Goal: Information Seeking & Learning: Learn about a topic

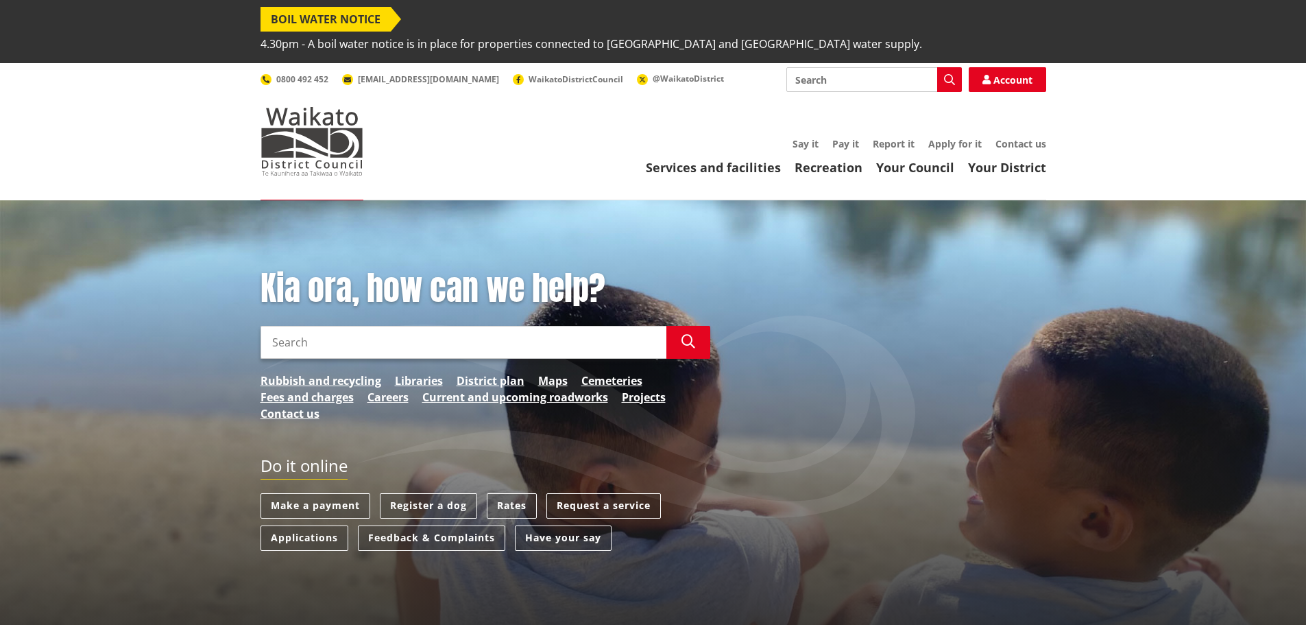
click at [814, 67] on input "Search" at bounding box center [875, 79] width 176 height 25
type input "projects"
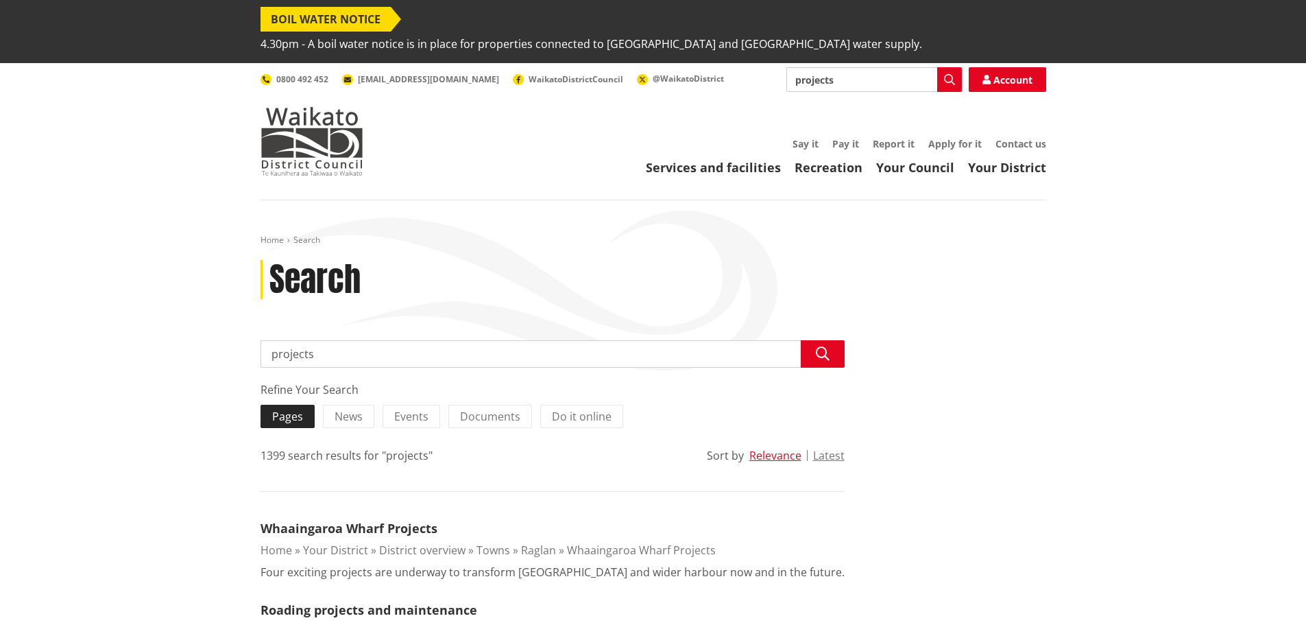
click at [294, 409] on span "Pages" at bounding box center [287, 416] width 31 height 15
click at [0, 0] on input "Pages" at bounding box center [0, 0] width 0 height 0
click at [328, 113] on img at bounding box center [312, 141] width 103 height 69
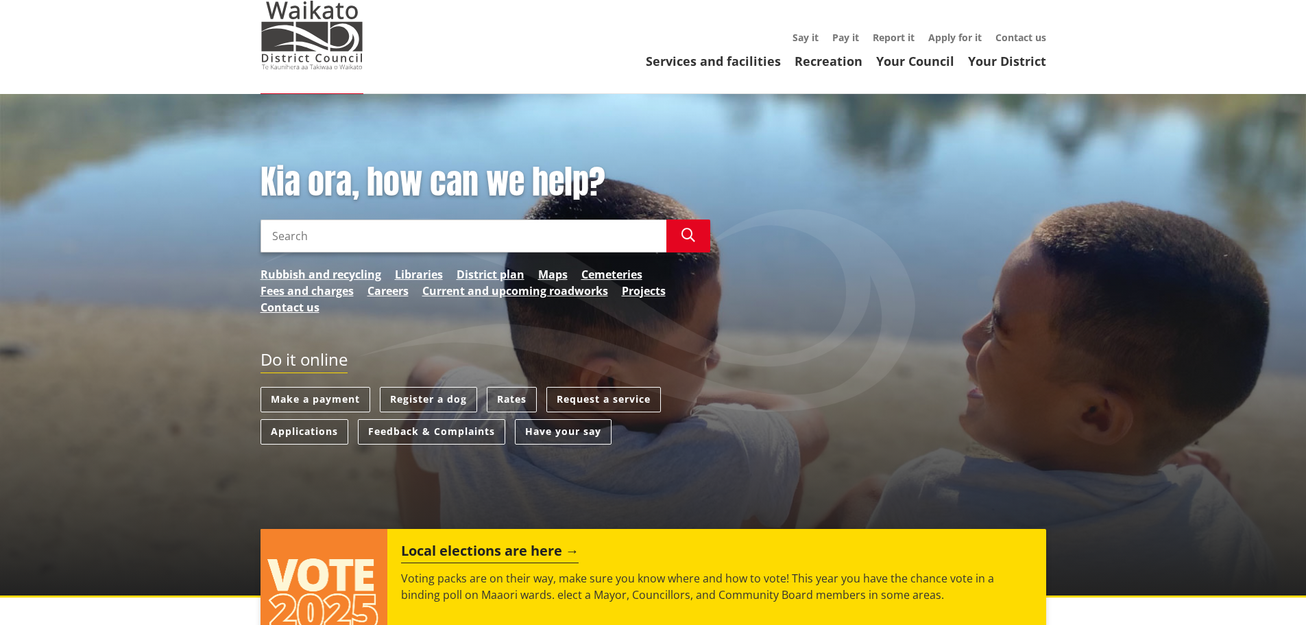
scroll to position [107, 0]
click at [643, 282] on link "Projects" at bounding box center [644, 290] width 44 height 16
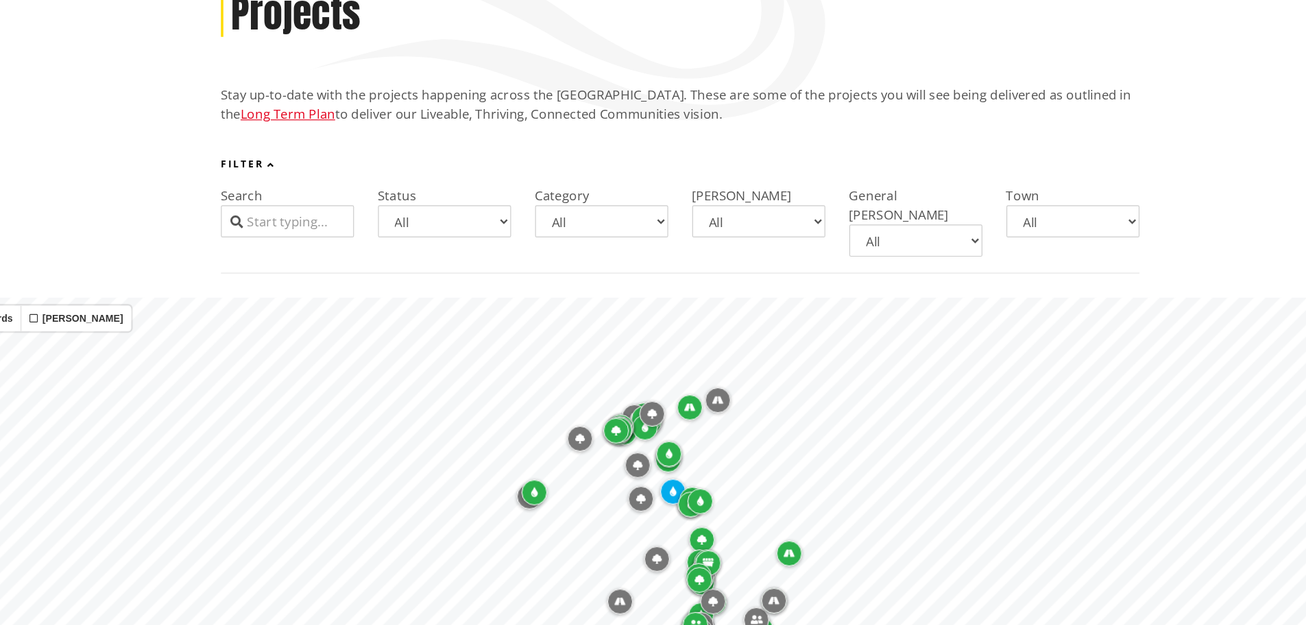
scroll to position [175, 0]
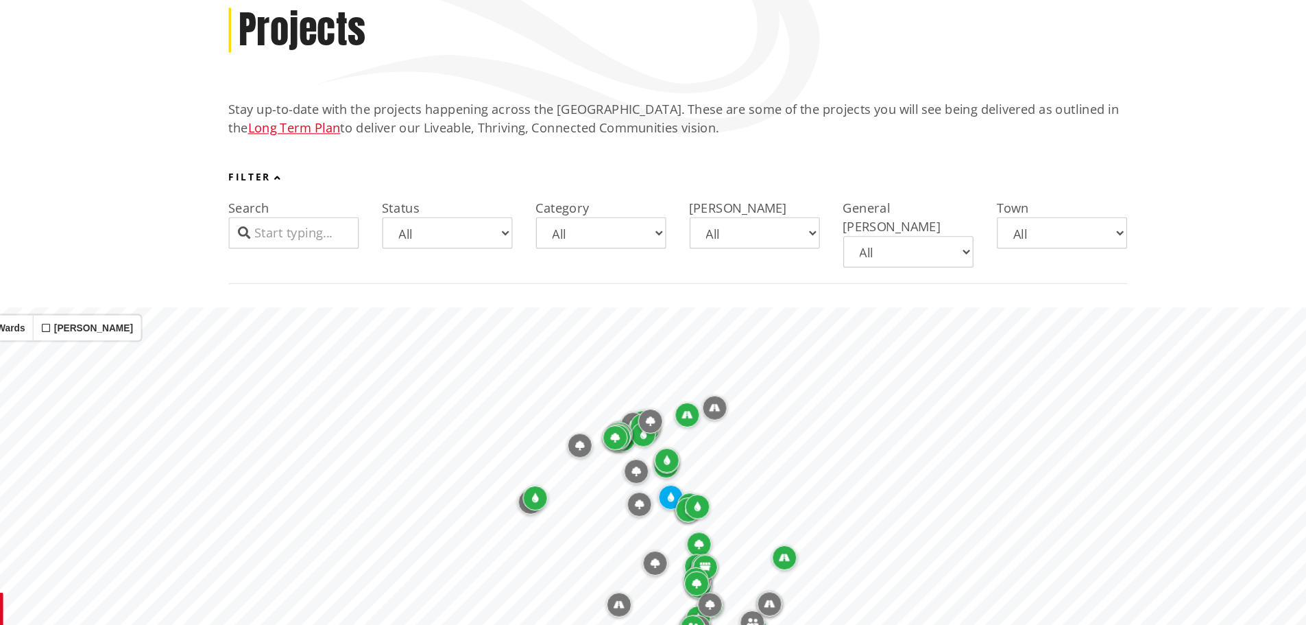
click at [947, 268] on select "All Aka Aka Bombay Eureka Glen Afton Glen Massey Glen Murray Gordonton Horotiu …" at bounding box center [990, 281] width 114 height 27
select select "Port Waikato"
click at [933, 268] on select "All Aka Aka Bombay Eureka Glen Afton Glen Massey Glen Murray Gordonton Horotiu …" at bounding box center [990, 281] width 114 height 27
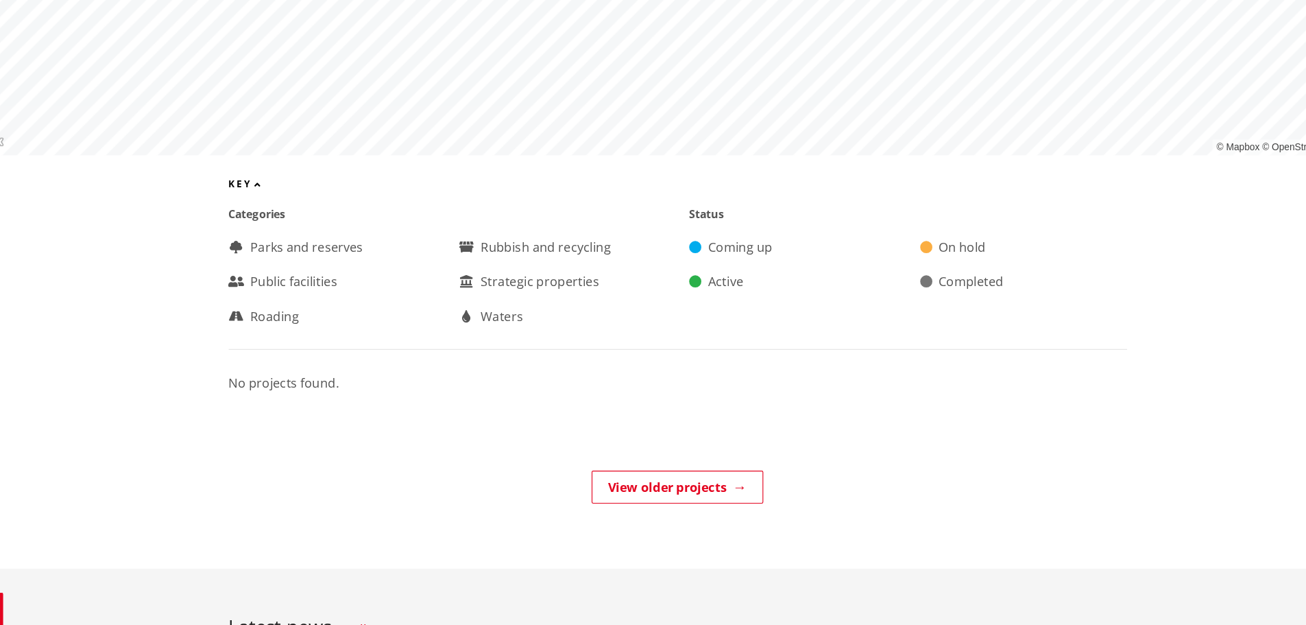
scroll to position [745, 0]
click at [663, 488] on link "View older projects" at bounding box center [653, 502] width 150 height 29
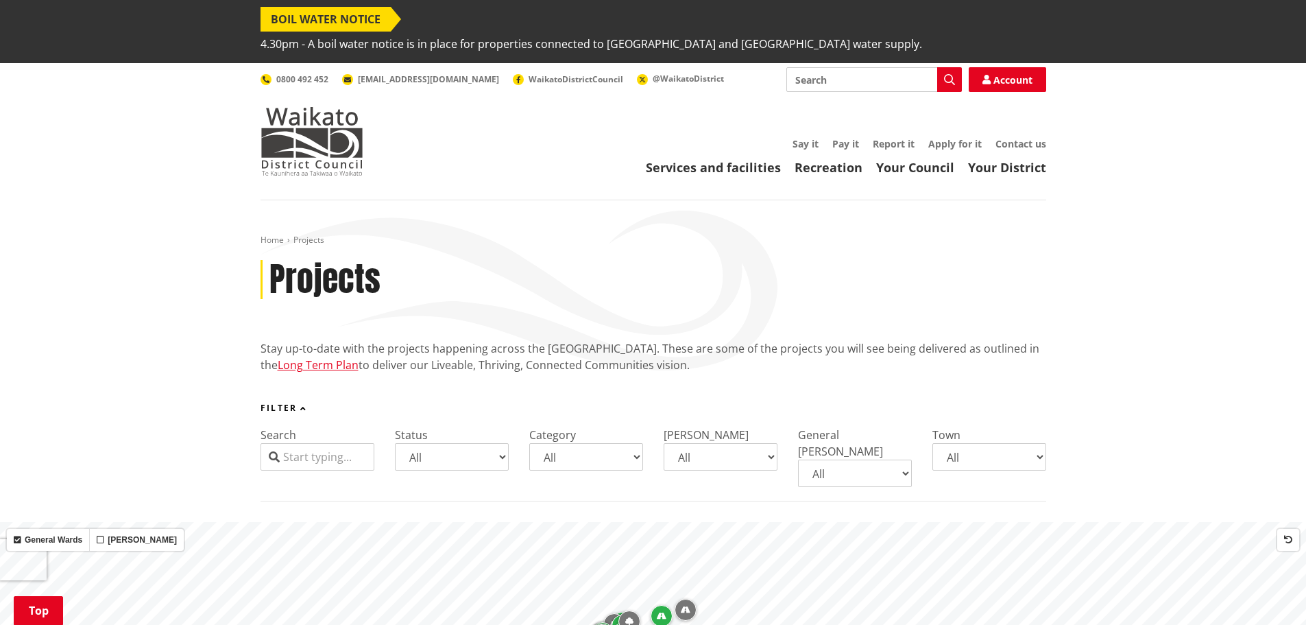
select select "[GEOGRAPHIC_DATA]"
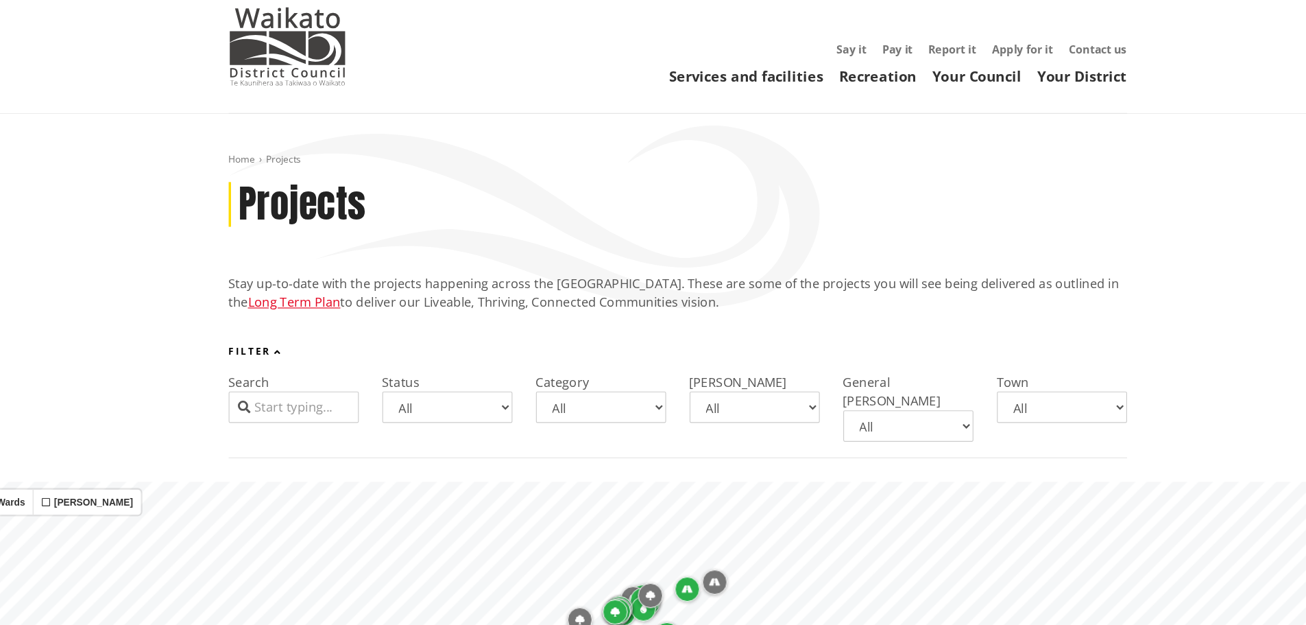
scroll to position [96, 0]
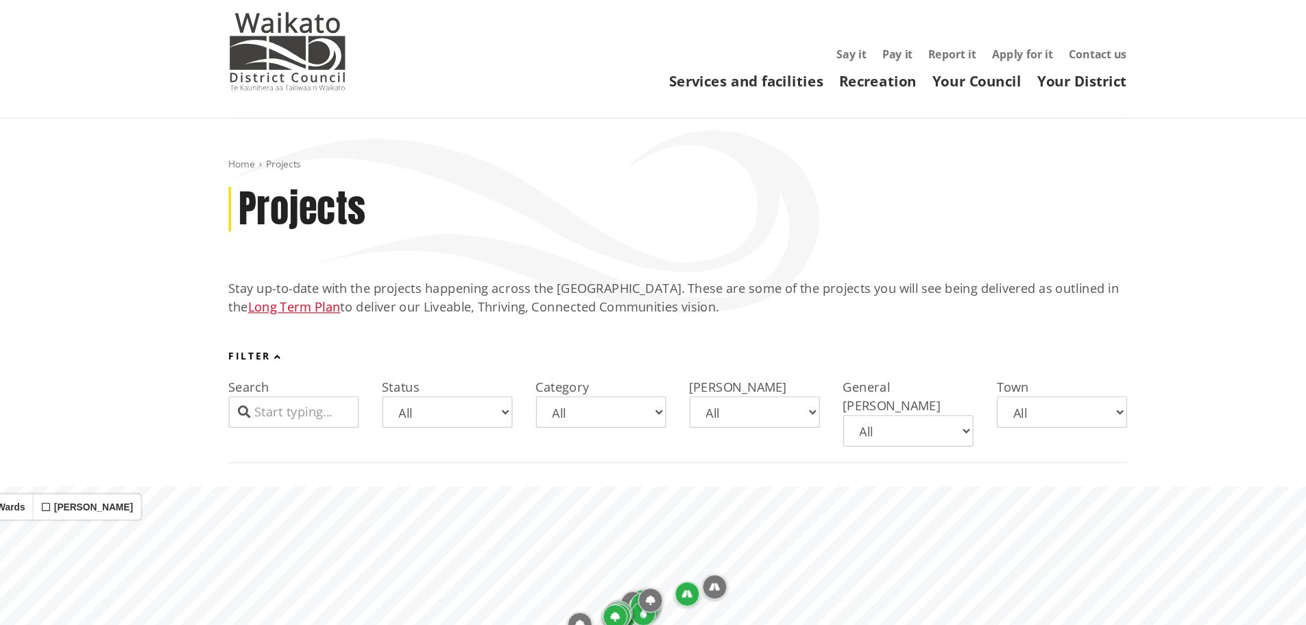
click at [988, 347] on select "All Aka Aka Bombay Eureka Glen Afton Glen Massey Glen Murray Gordonton Horotiu …" at bounding box center [990, 360] width 114 height 27
click at [933, 347] on select "All Aka Aka Bombay Eureka Glen Afton Glen Massey Glen Murray Gordonton Horotiu …" at bounding box center [990, 360] width 114 height 27
click at [1151, 315] on div "Filter Search Status All Coming up Active On hold Completed Category All Parks …" at bounding box center [653, 356] width 1306 height 98
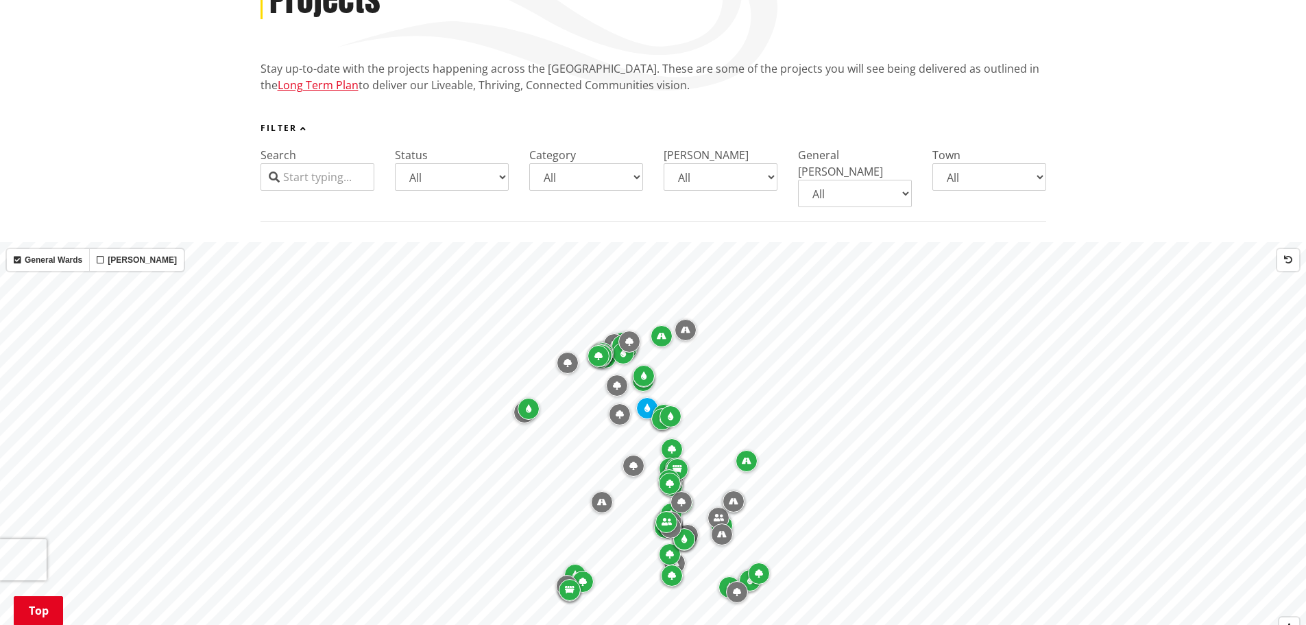
scroll to position [280, 0]
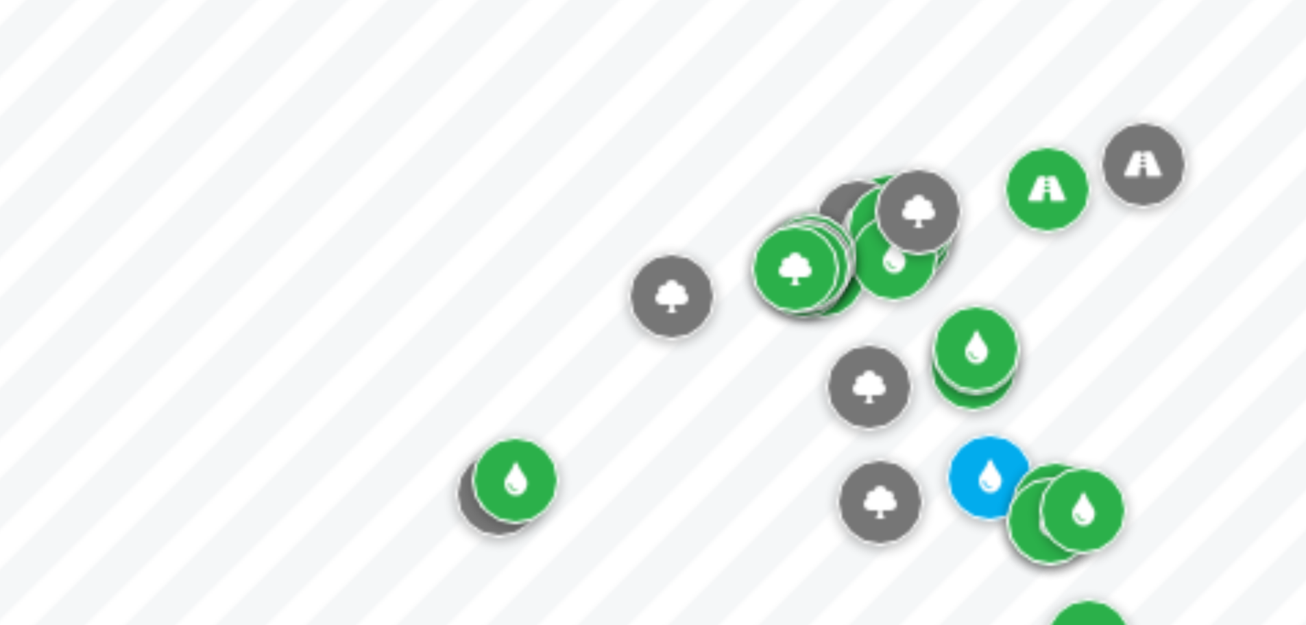
click at [518, 397] on div "Map marker" at bounding box center [529, 408] width 22 height 22
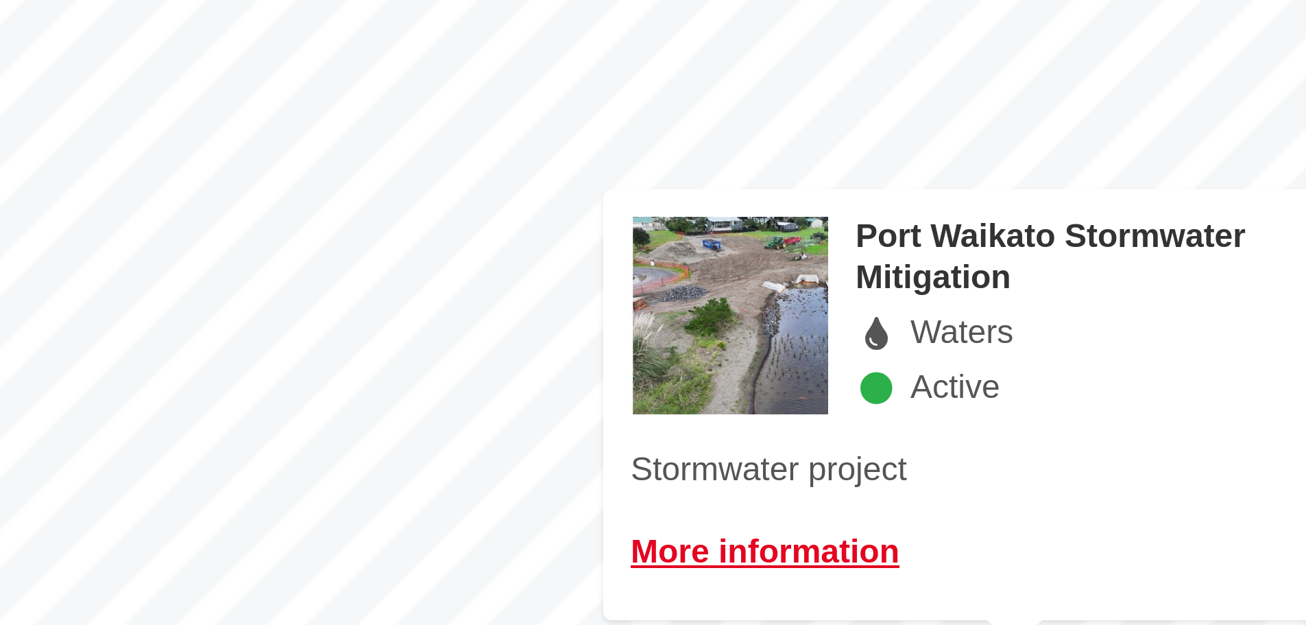
click at [642, 453] on div "Map marker" at bounding box center [649, 464] width 22 height 22
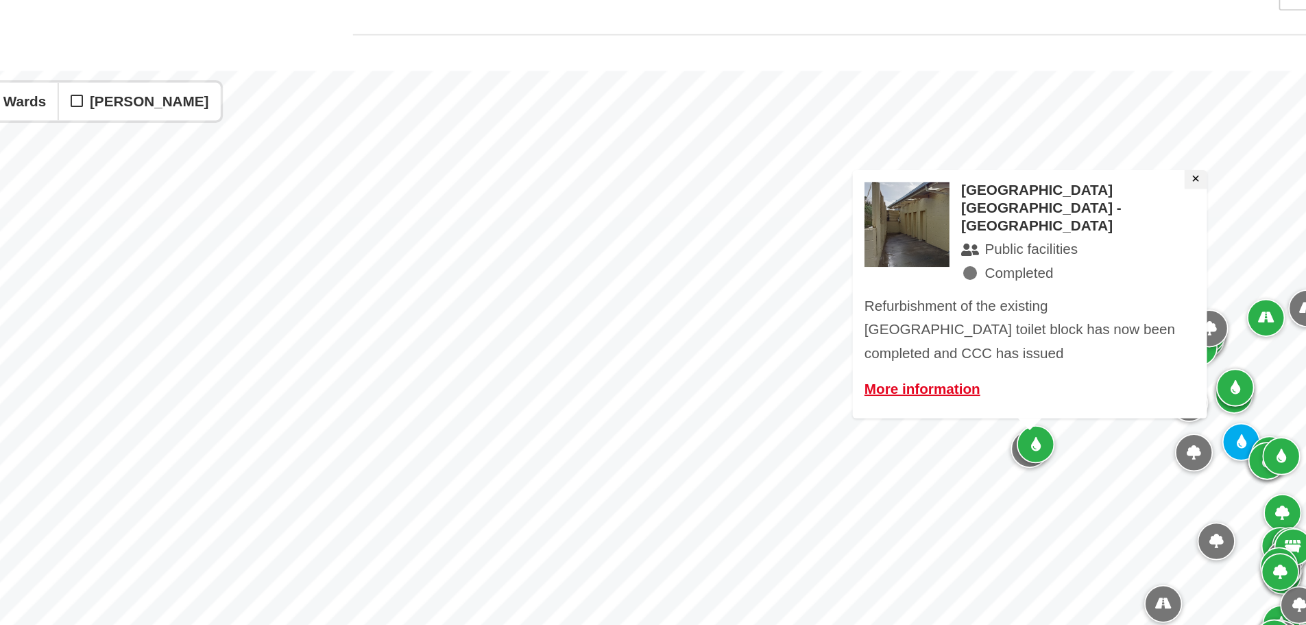
click at [750, 299] on span "×" at bounding box center [750, 304] width 5 height 10
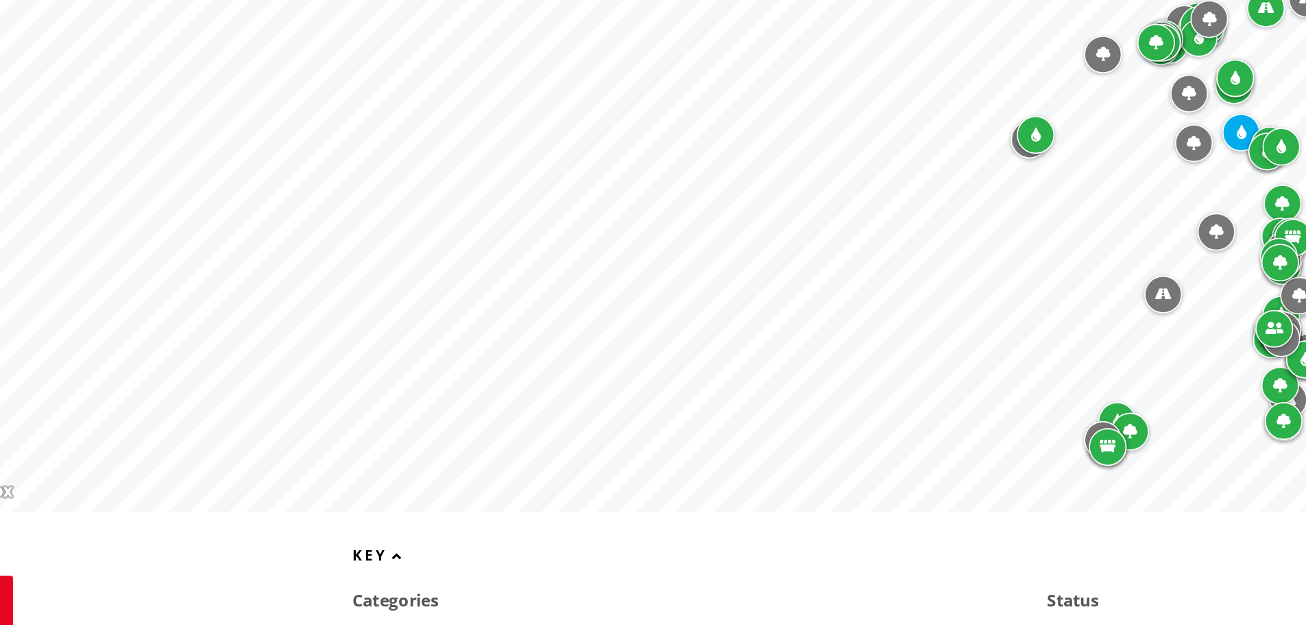
scroll to position [398, 0]
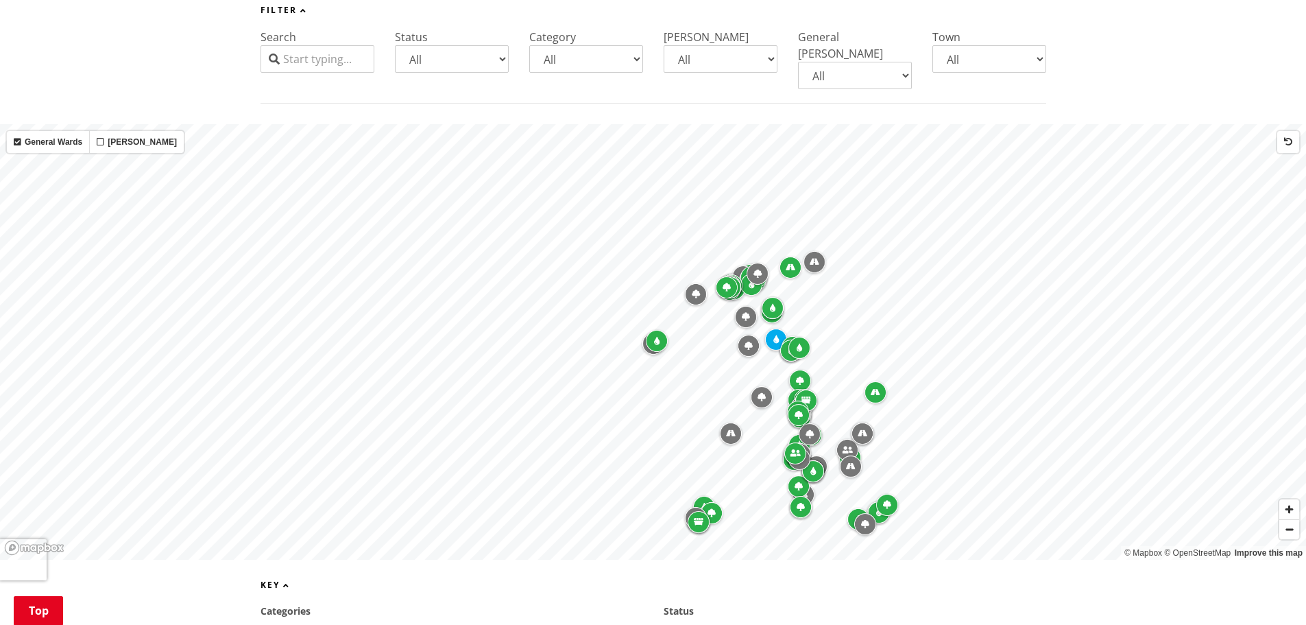
click at [1041, 45] on select "All Aka Aka Bombay Eureka Glen Afton Glen Massey Glen Murray Gordonton Horotiu …" at bounding box center [990, 58] width 114 height 27
select select
click at [933, 45] on select "All Aka Aka Bombay Eureka Glen Afton Glen Massey Glen Murray Gordonton Horotiu …" at bounding box center [990, 58] width 114 height 27
click at [627, 45] on select "All Parks and reserves Public facilities Roading Rubbish and recycling Strategi…" at bounding box center [586, 58] width 114 height 27
select select "Parks and reserves"
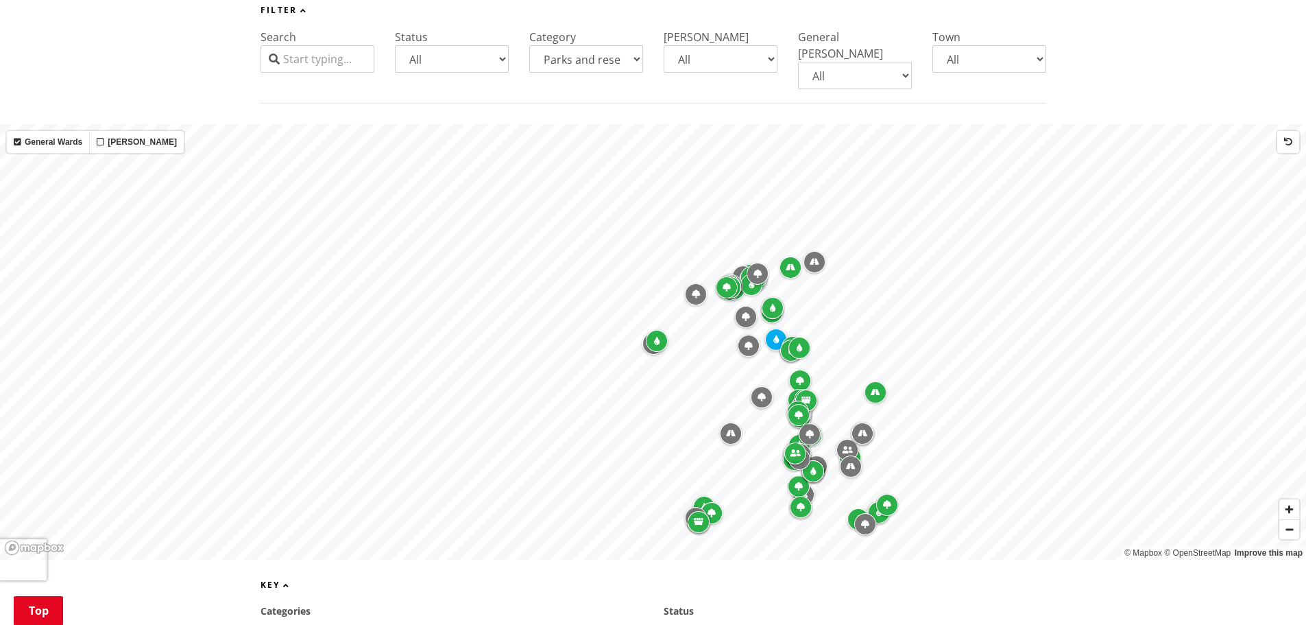
click at [529, 45] on select "All Parks and reserves Public facilities Roading Rubbish and recycling Strategi…" at bounding box center [586, 58] width 114 height 27
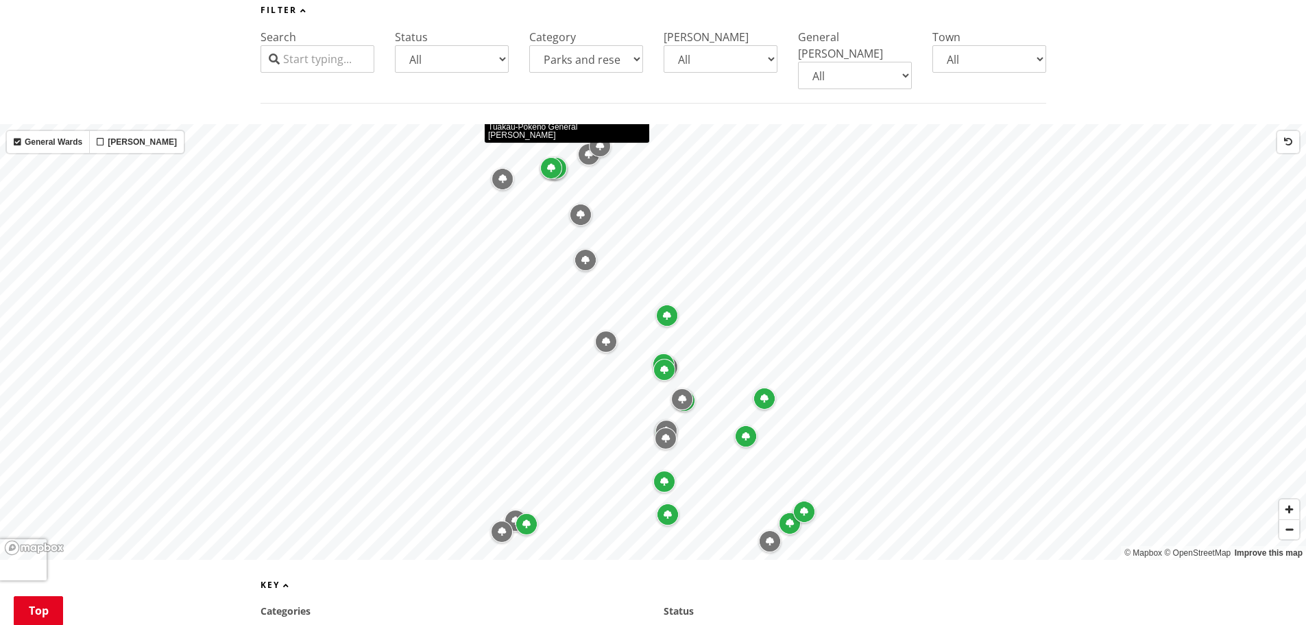
click at [312, 45] on input "Search" at bounding box center [318, 58] width 114 height 27
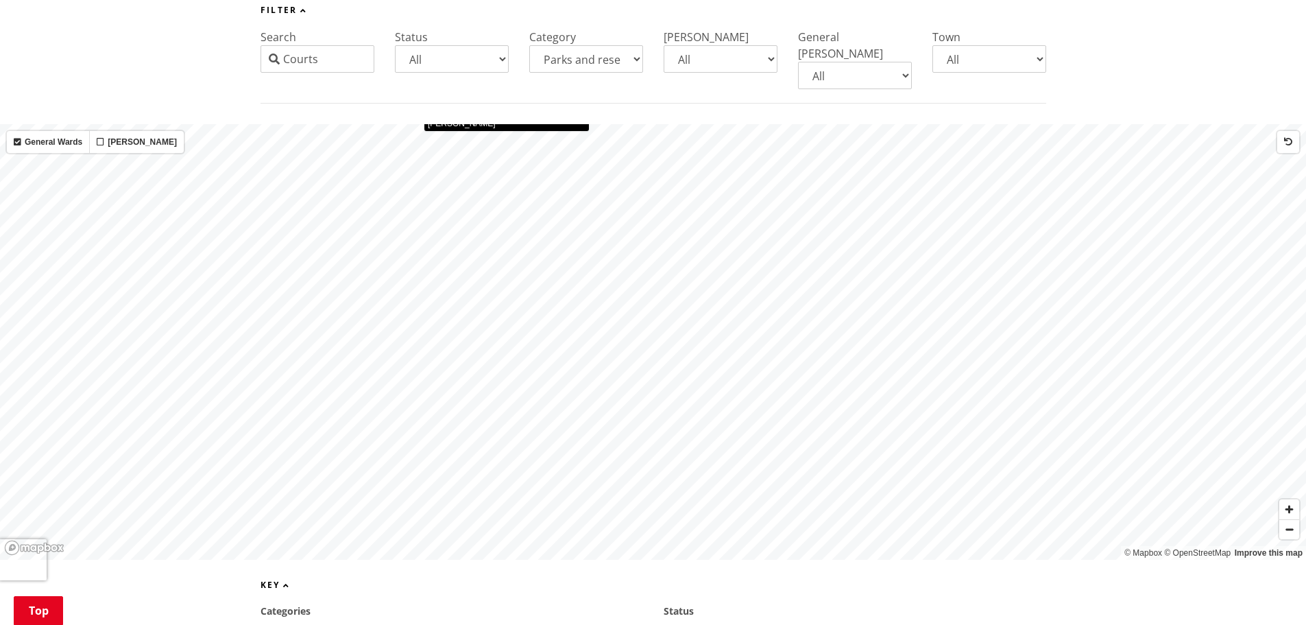
type input "Courts"
click at [1001, 45] on select "All Aka Aka Bombay Eureka Glen Afton Glen Massey Glen Murray Gordonton Horotiu …" at bounding box center [990, 58] width 114 height 27
select select "Matangi"
click at [933, 45] on select "All Aka Aka Bombay Eureka Glen Afton Glen Massey Glen Murray Gordonton Horotiu …" at bounding box center [990, 58] width 114 height 27
click at [362, 45] on input "Courts" at bounding box center [318, 58] width 114 height 27
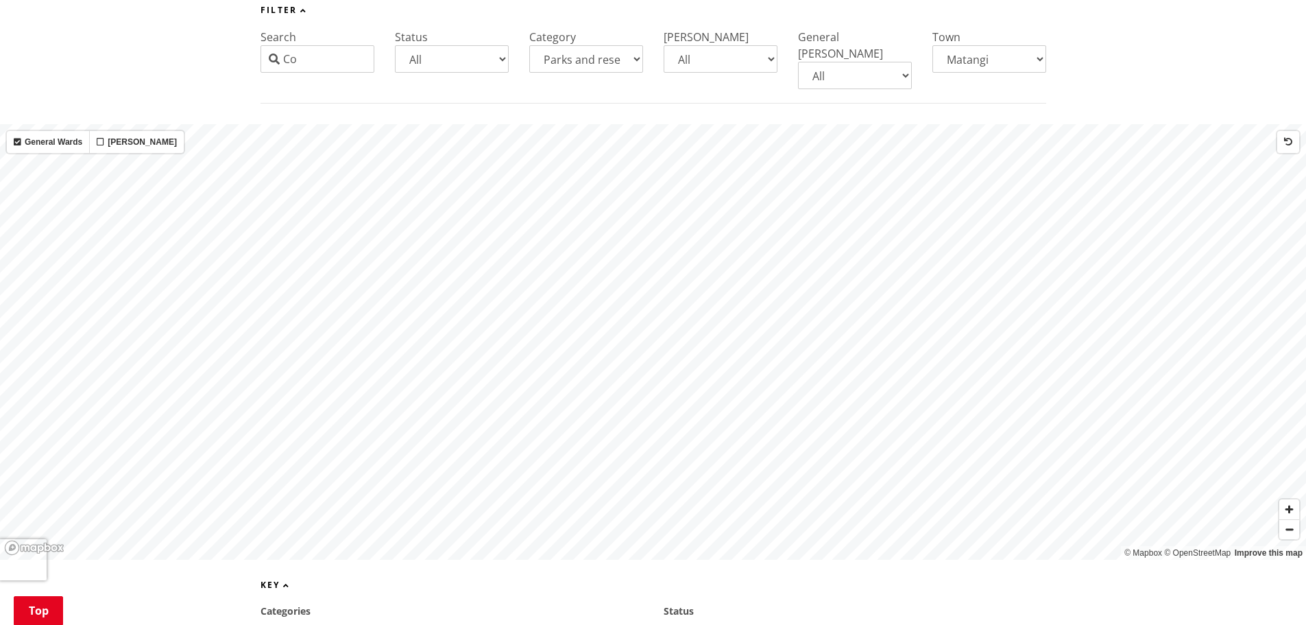
type input "C"
click at [1295, 520] on span "Zoom out" at bounding box center [1290, 529] width 20 height 19
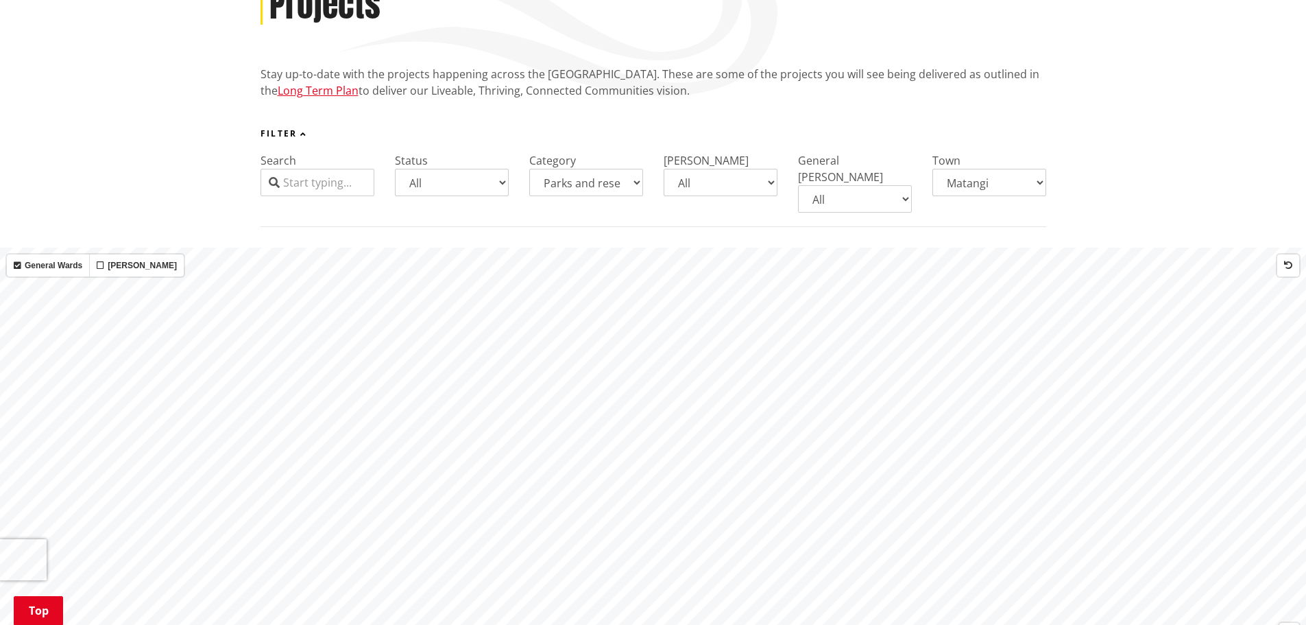
scroll to position [275, 0]
click at [632, 168] on select "All Parks and reserves Public facilities Roading Rubbish and recycling Strategi…" at bounding box center [586, 181] width 114 height 27
select select
click at [529, 168] on select "All Parks and reserves Public facilities Roading Rubbish and recycling Strategi…" at bounding box center [586, 181] width 114 height 27
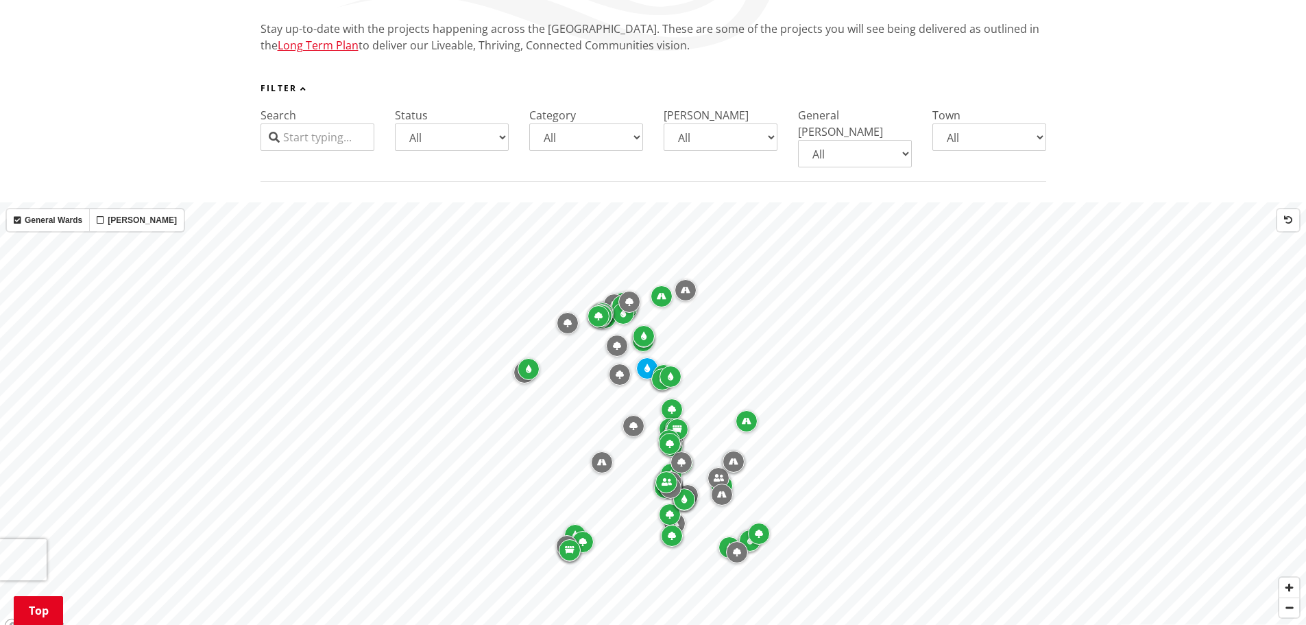
scroll to position [320, 0]
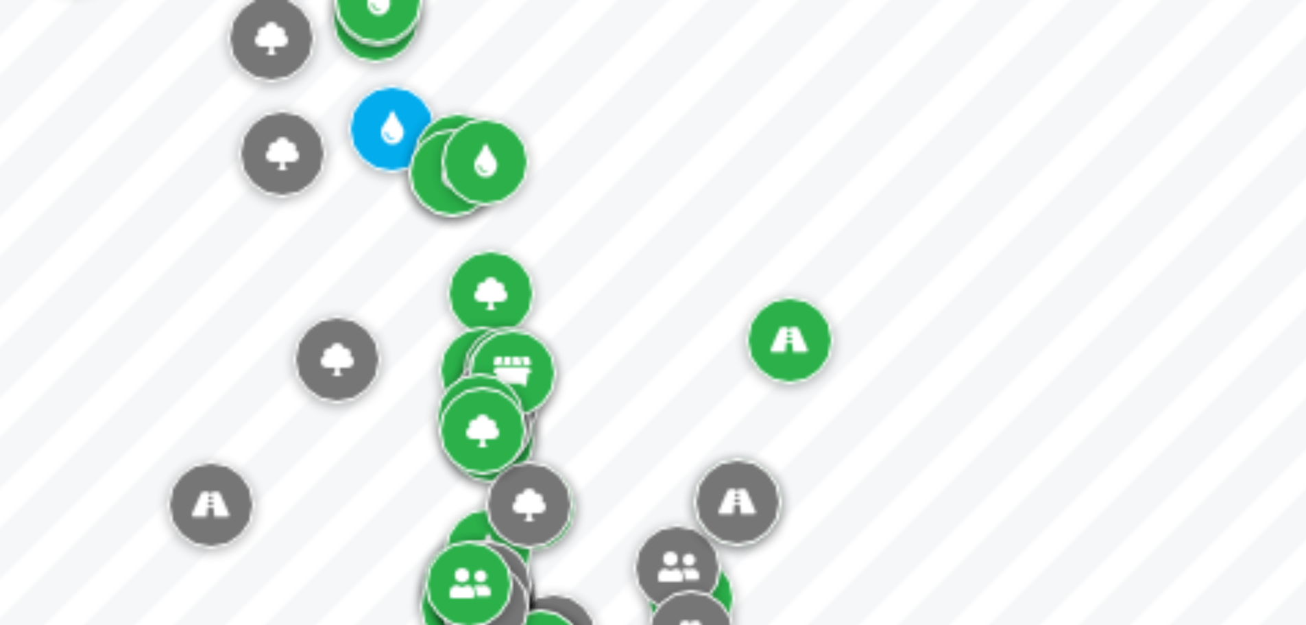
click at [713, 483] on div "Map marker" at bounding box center [722, 494] width 22 height 22
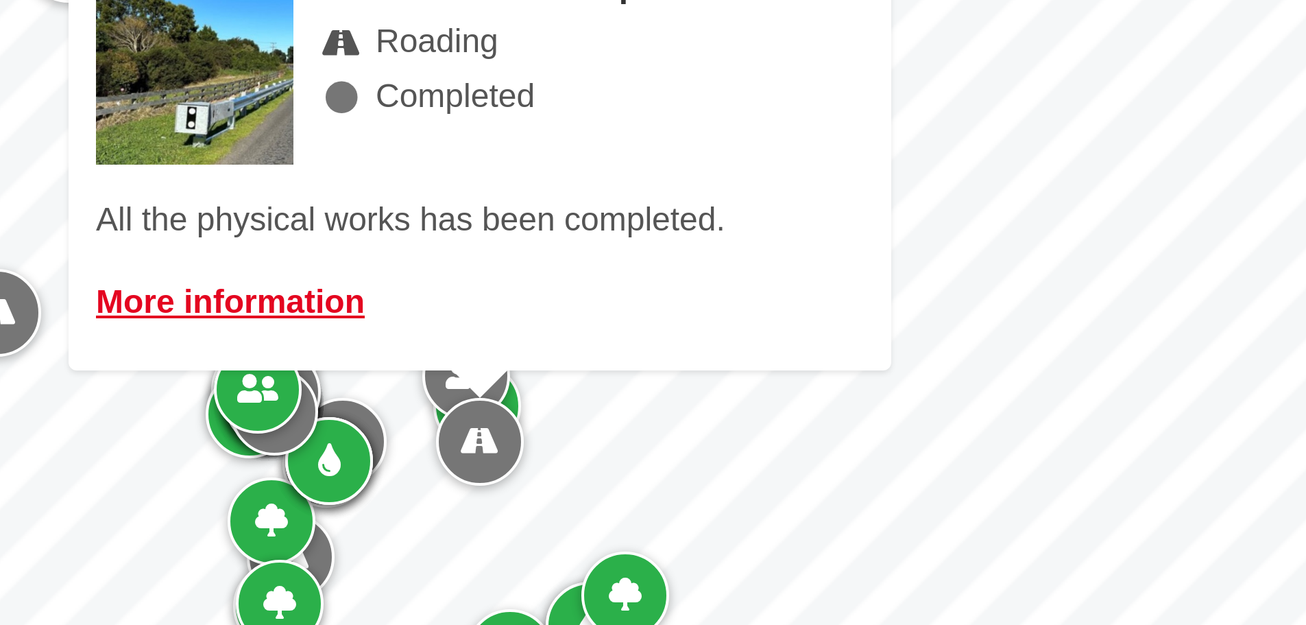
click at [661, 410] on div "Map marker" at bounding box center [654, 421] width 22 height 22
click at [715, 356] on div "Gordonton road improvements Roading Completed All the physical works has been c…" at bounding box center [654, 350] width 206 height 108
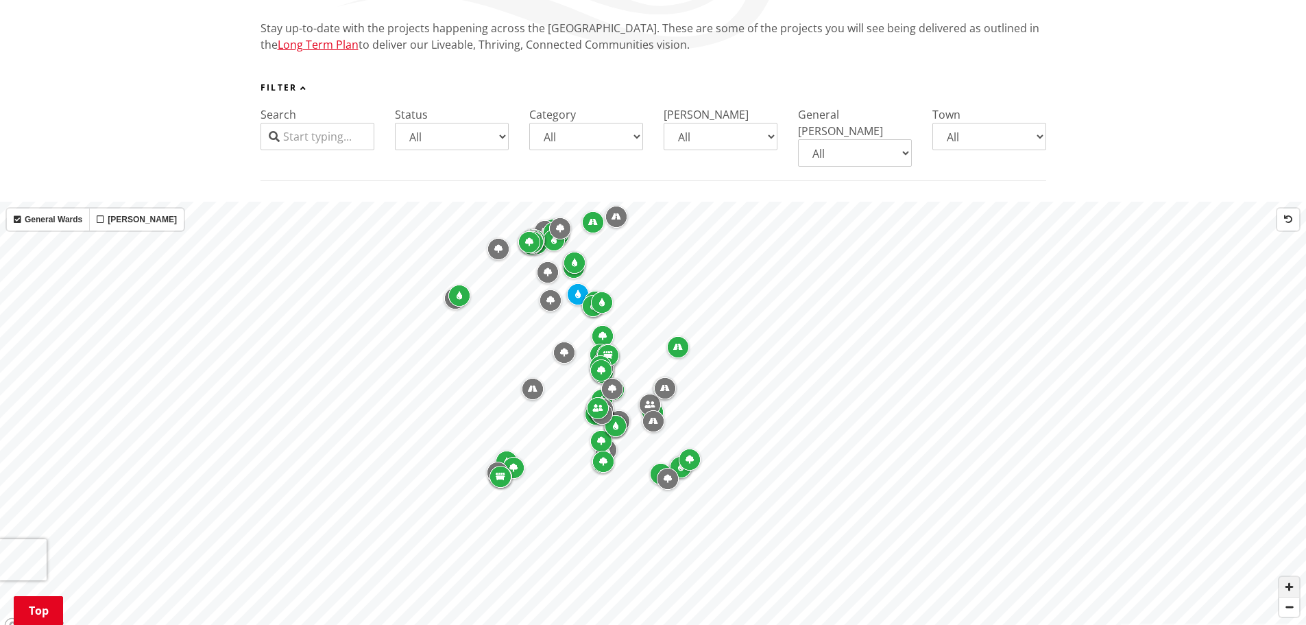
click at [1289, 577] on span "Zoom in" at bounding box center [1290, 587] width 20 height 20
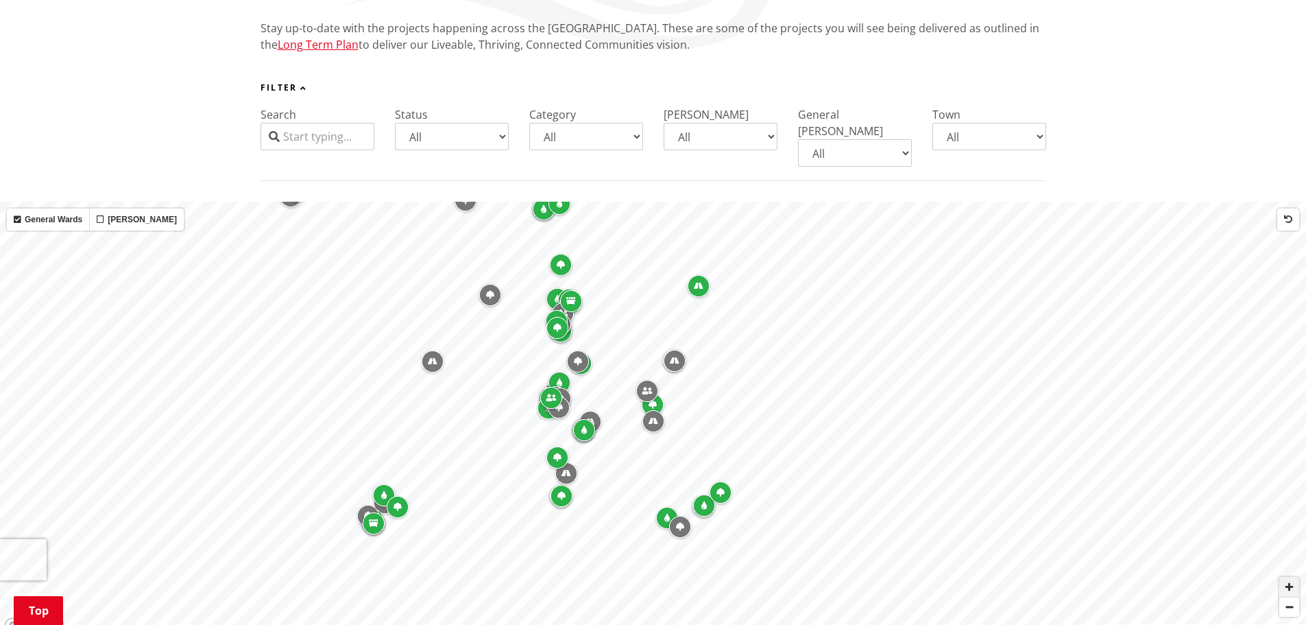
click at [1289, 577] on span "Zoom in" at bounding box center [1290, 587] width 20 height 20
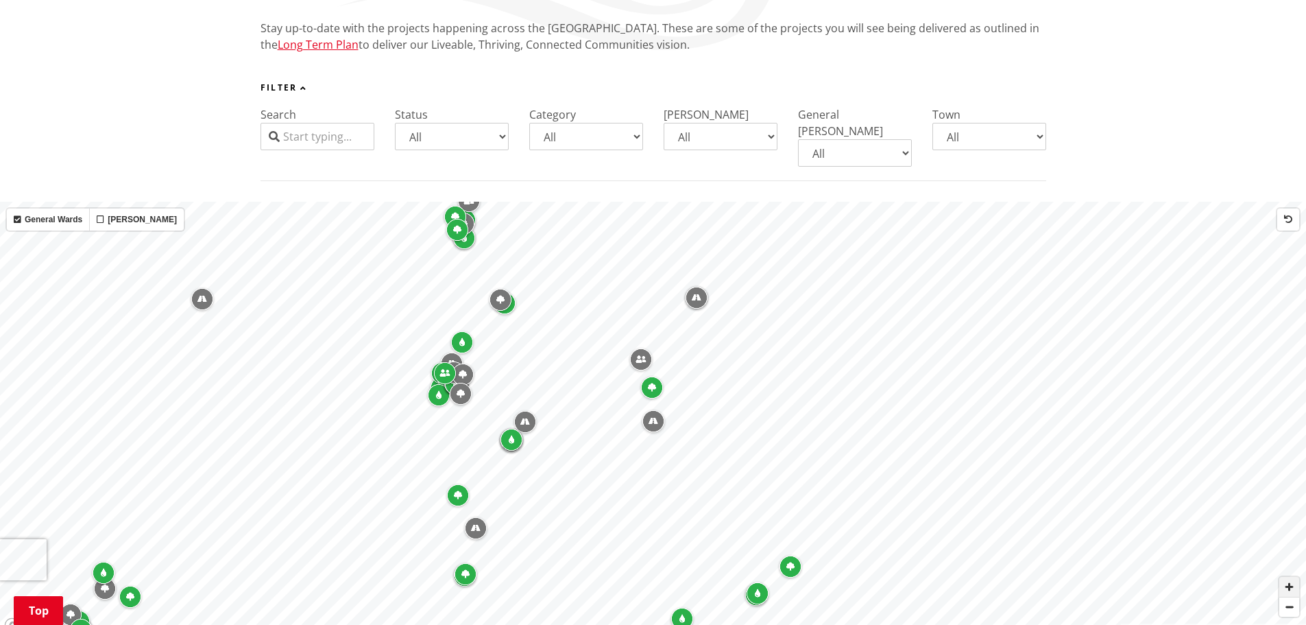
click at [1289, 577] on span "Zoom in" at bounding box center [1290, 587] width 20 height 20
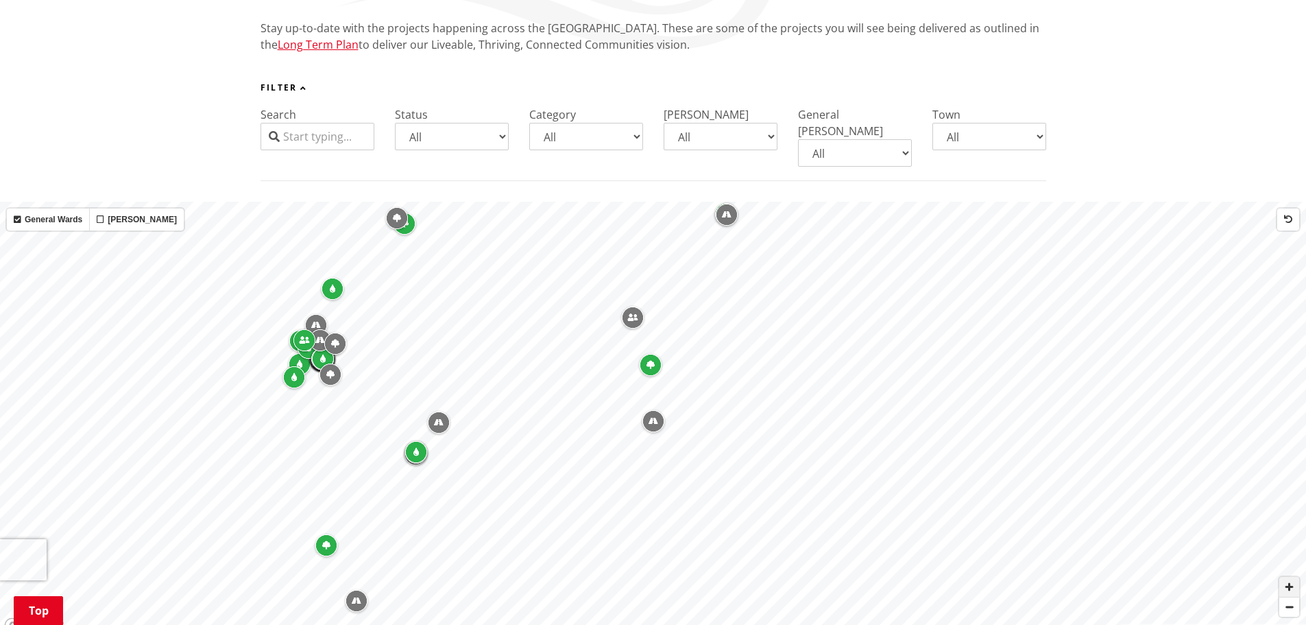
click at [1289, 577] on span "Zoom in" at bounding box center [1290, 587] width 20 height 20
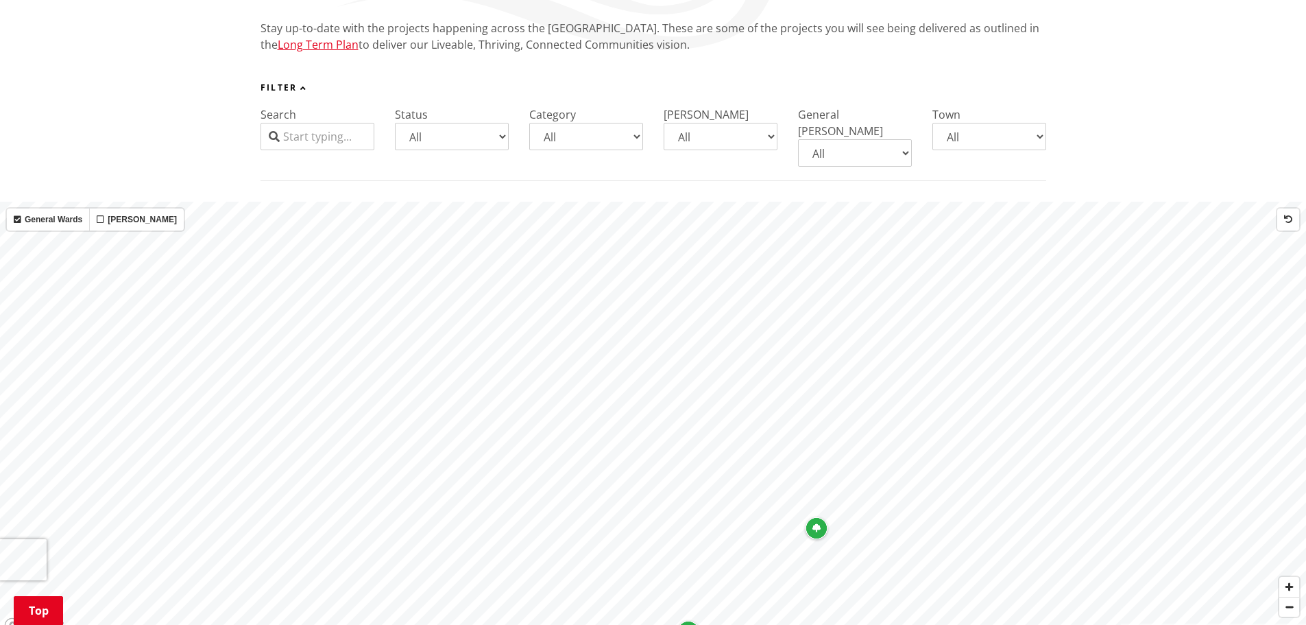
click at [598, 447] on div "Map marker" at bounding box center [597, 458] width 22 height 22
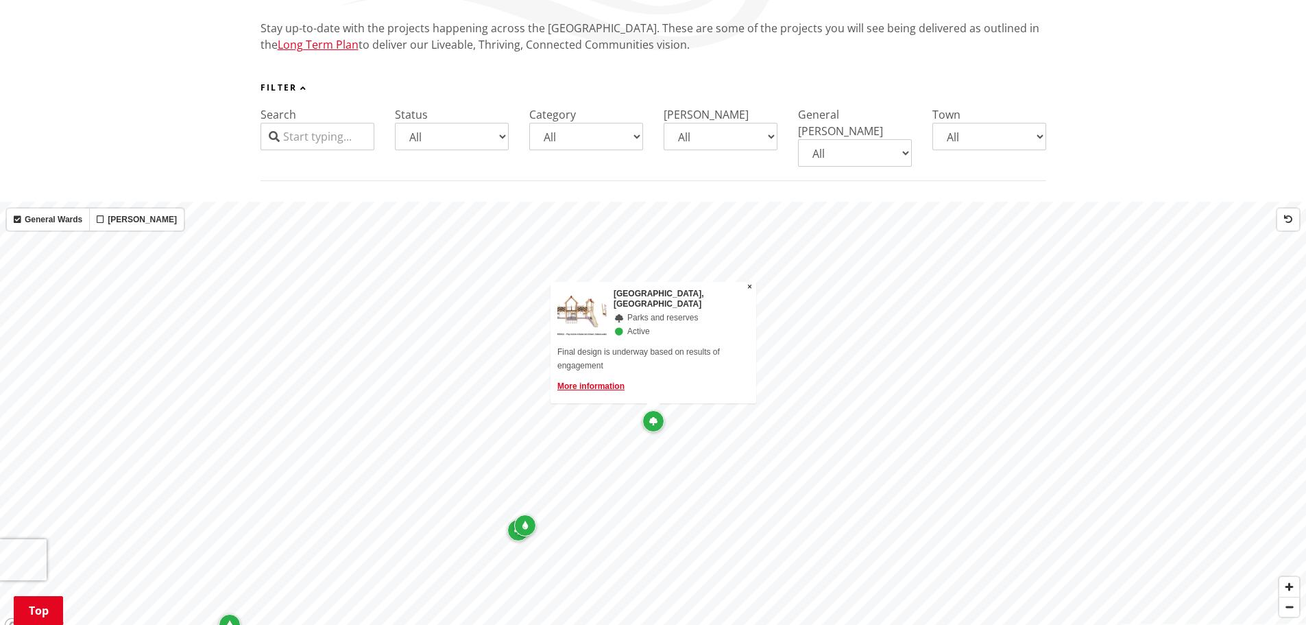
click at [516, 519] on div "Map marker" at bounding box center [518, 530] width 22 height 22
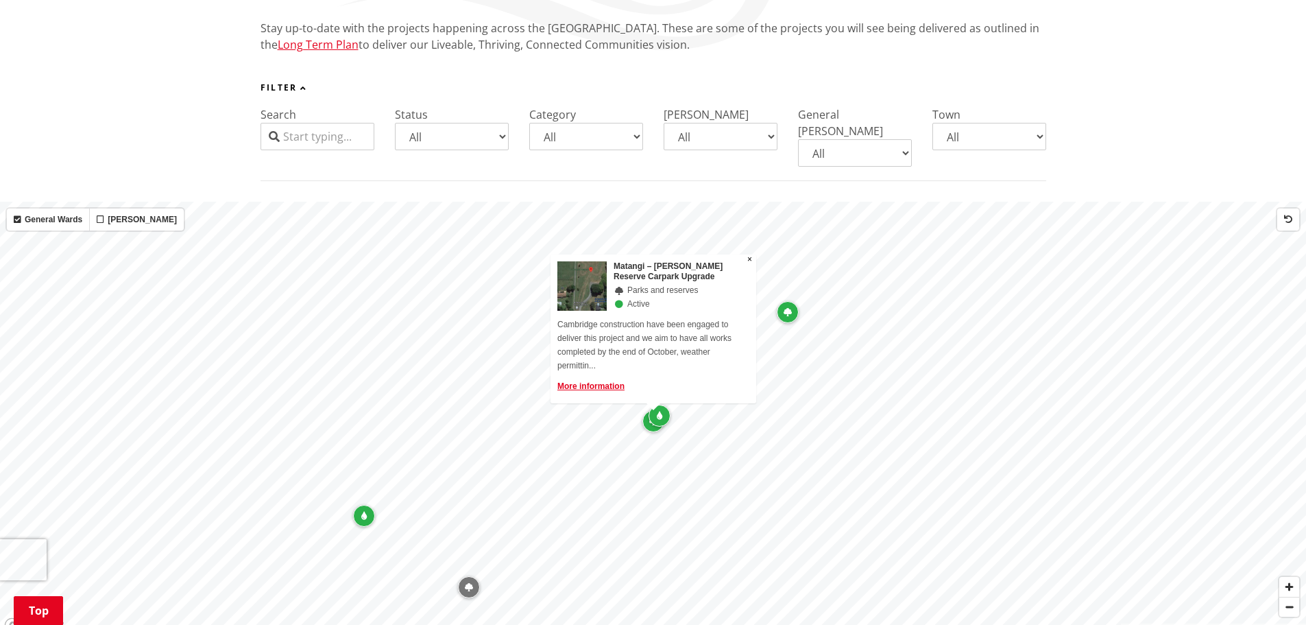
click at [664, 405] on div "Map marker" at bounding box center [660, 416] width 22 height 22
